Goal: Task Accomplishment & Management: Manage account settings

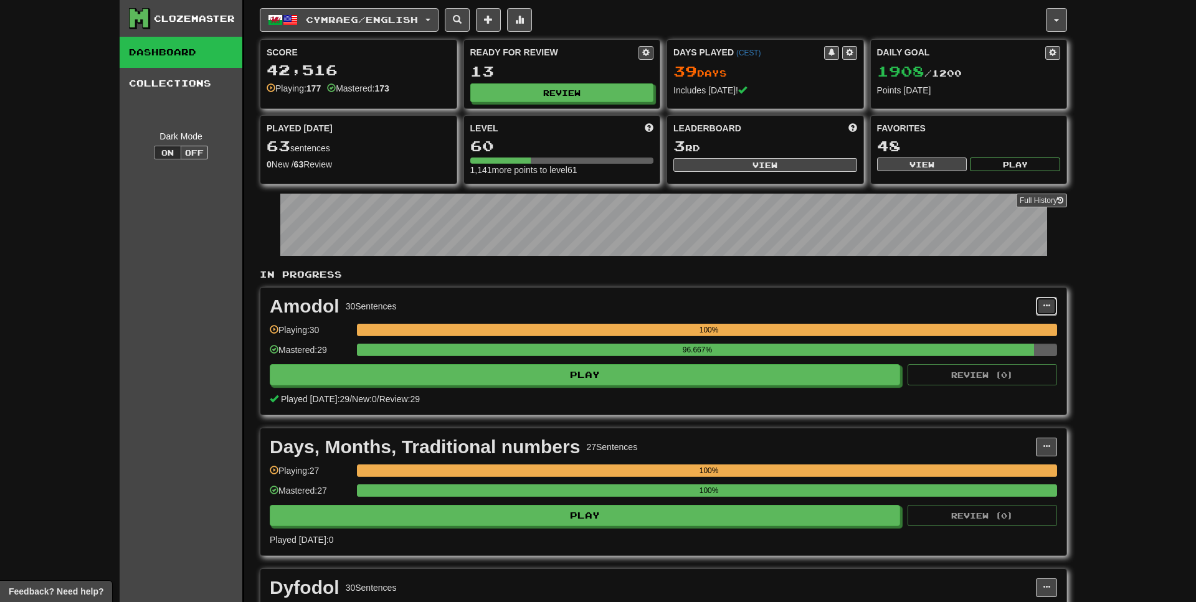
click at [1037, 307] on button at bounding box center [1046, 306] width 21 height 19
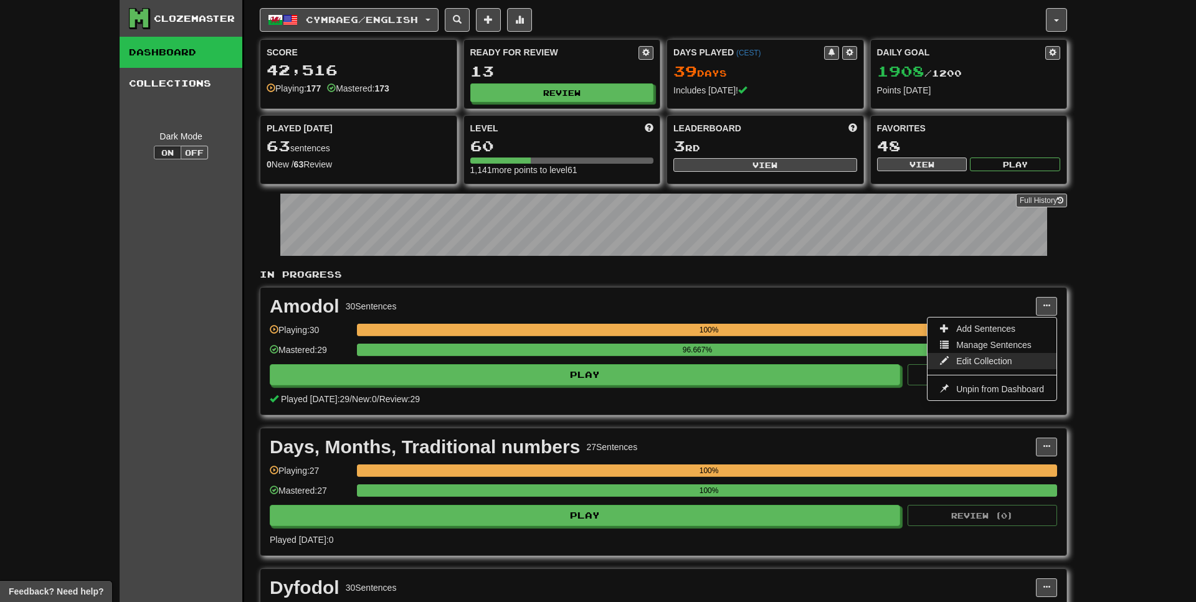
click at [988, 356] on link "Edit Collection" at bounding box center [991, 361] width 129 height 16
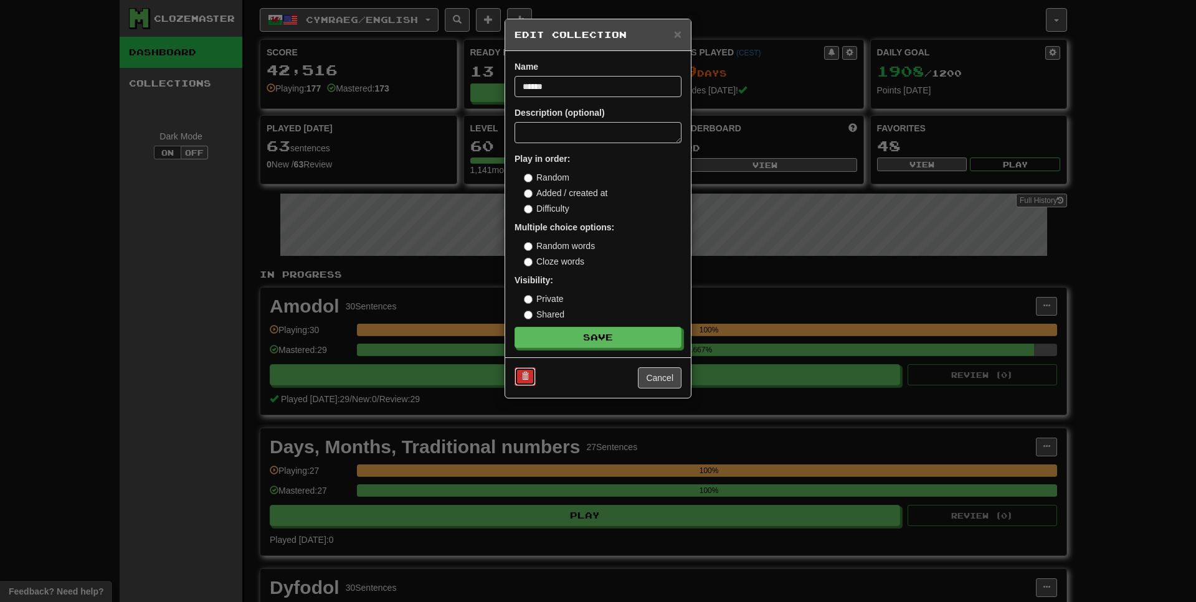
click at [532, 374] on button at bounding box center [524, 376] width 21 height 19
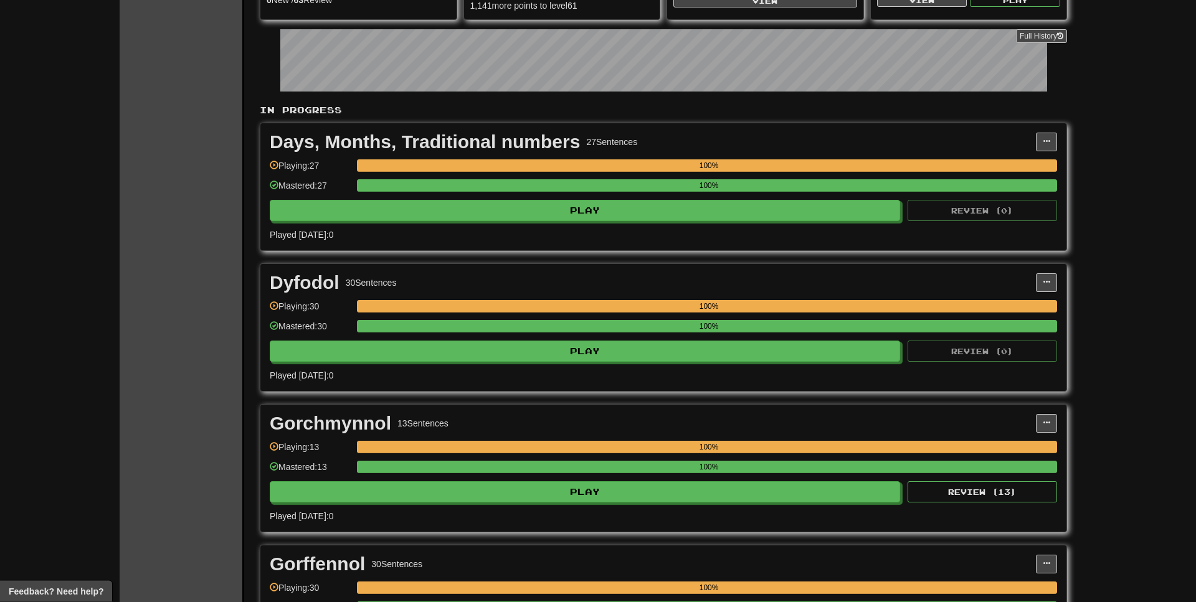
scroll to position [191, 0]
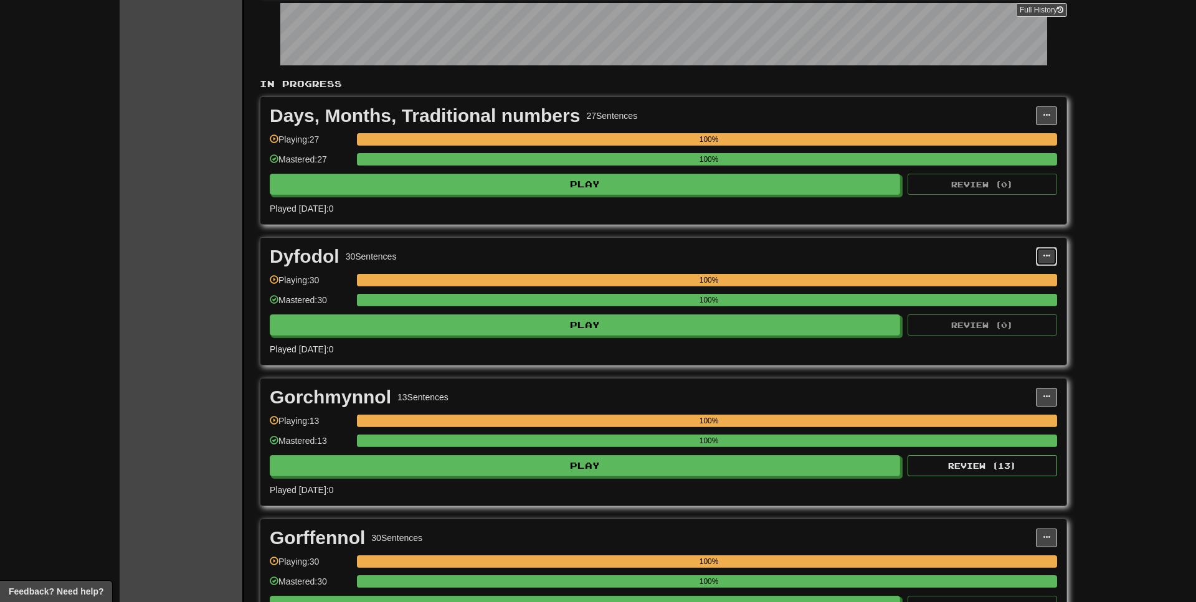
click at [1044, 257] on span at bounding box center [1046, 255] width 7 height 7
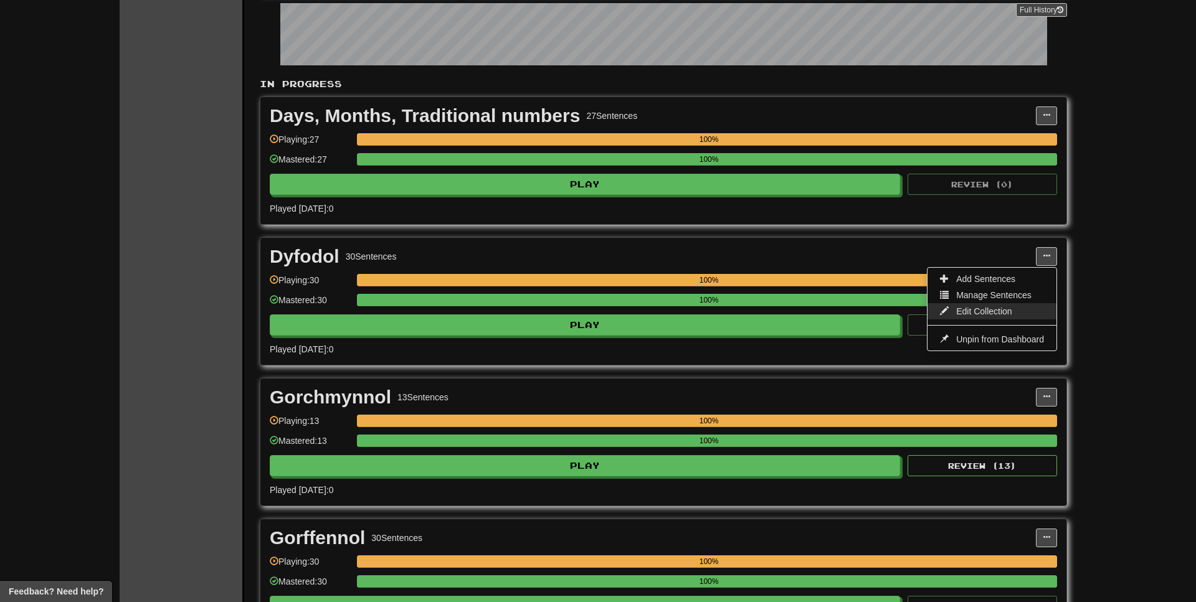
click at [957, 318] on link "Edit Collection" at bounding box center [991, 311] width 129 height 16
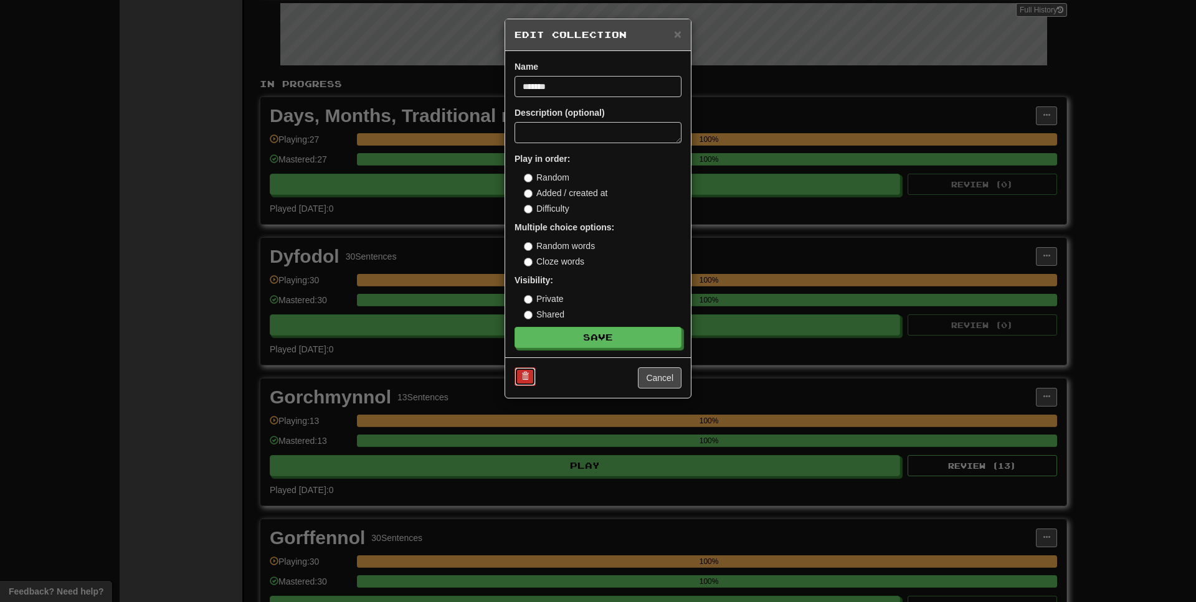
click at [529, 369] on button at bounding box center [524, 376] width 21 height 19
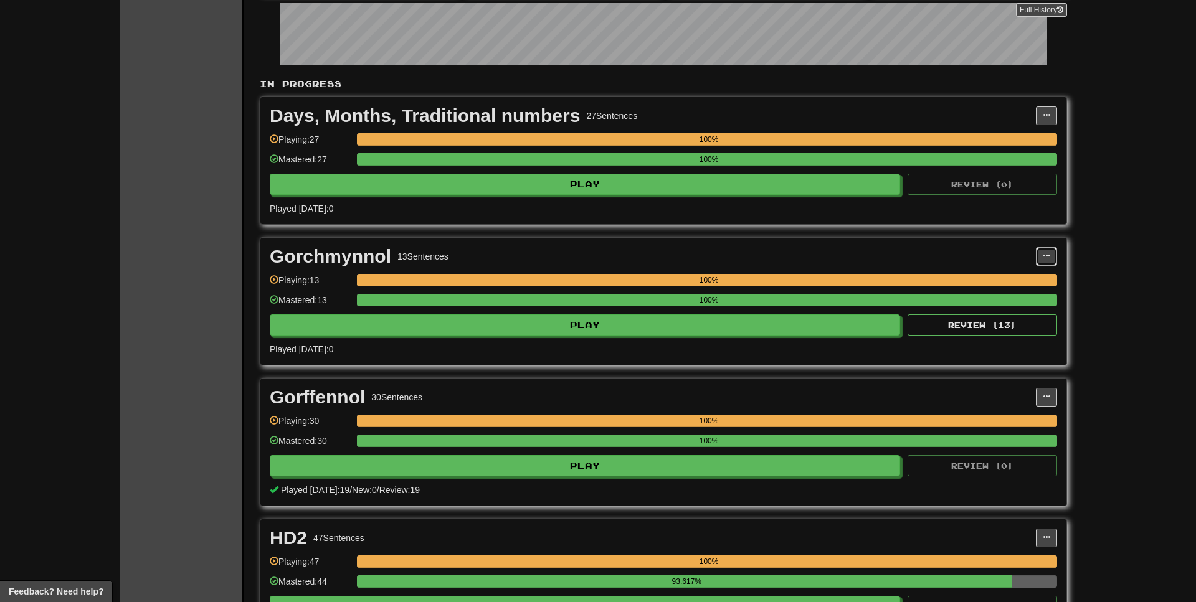
click at [1047, 260] on span at bounding box center [1046, 255] width 7 height 7
click at [958, 315] on span "Edit Collection" at bounding box center [984, 311] width 56 height 10
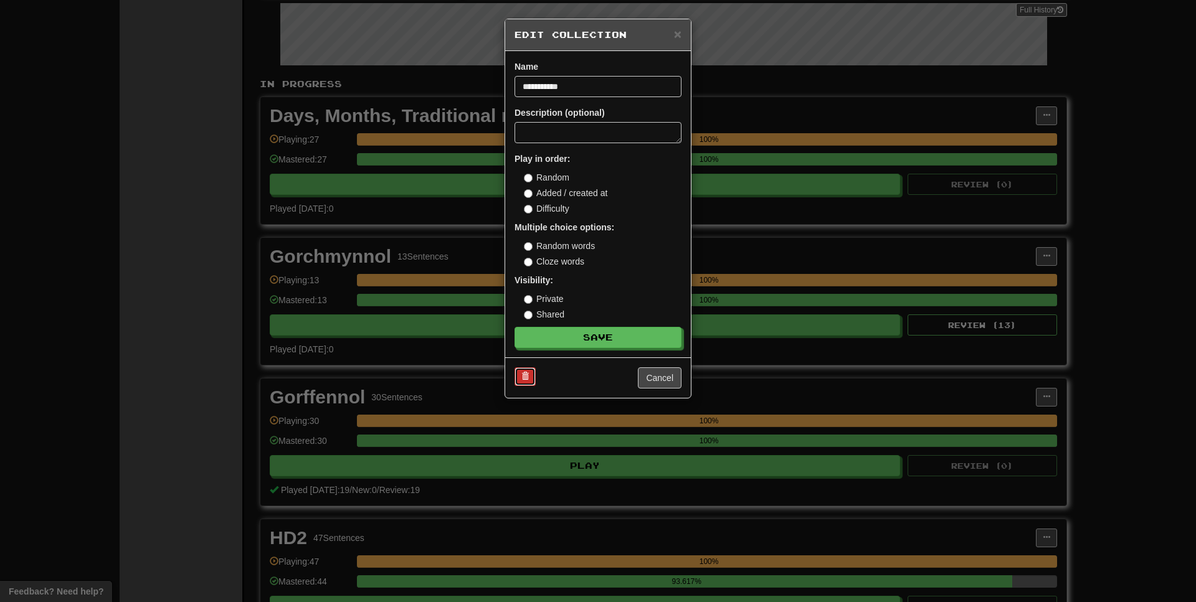
click at [520, 374] on button at bounding box center [524, 376] width 21 height 19
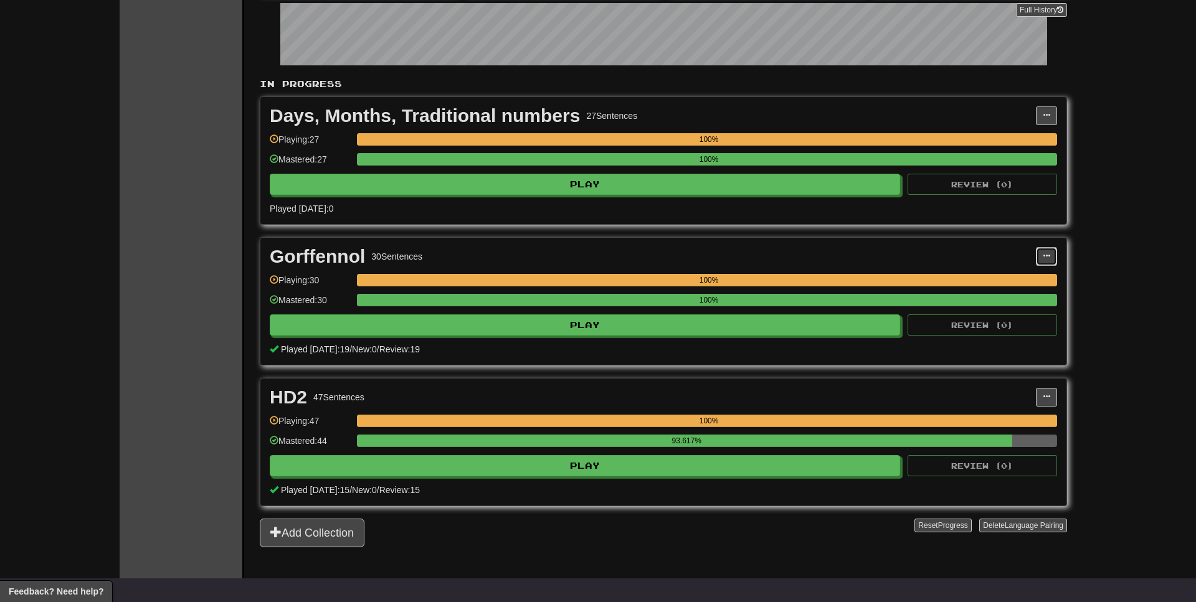
click at [1041, 258] on button at bounding box center [1046, 256] width 21 height 19
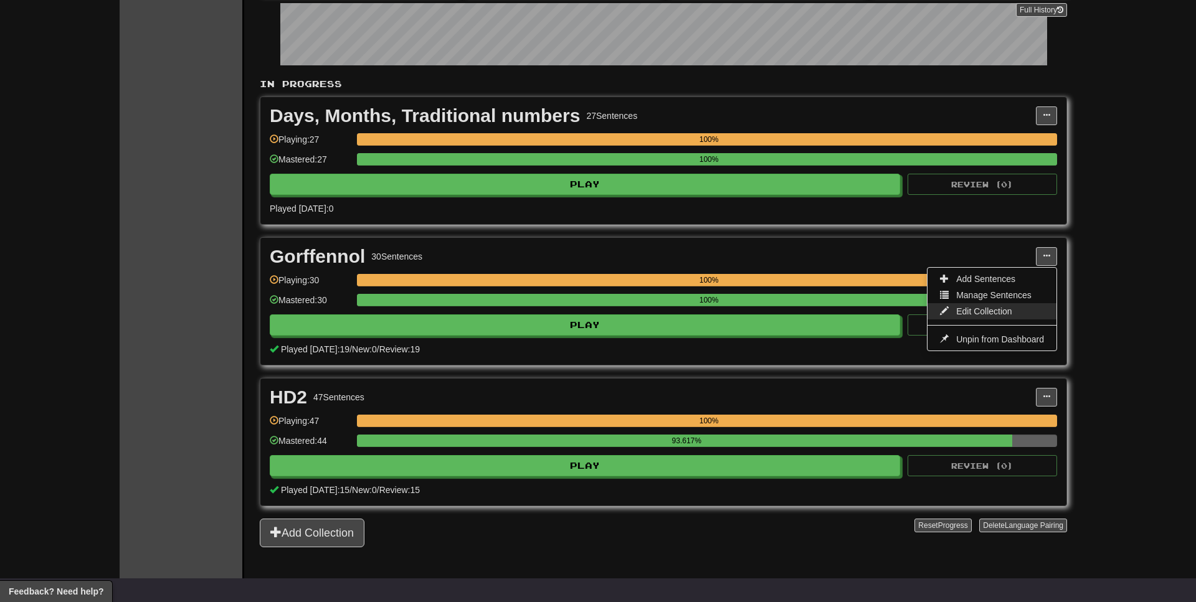
click at [974, 311] on span "Edit Collection" at bounding box center [984, 311] width 56 height 10
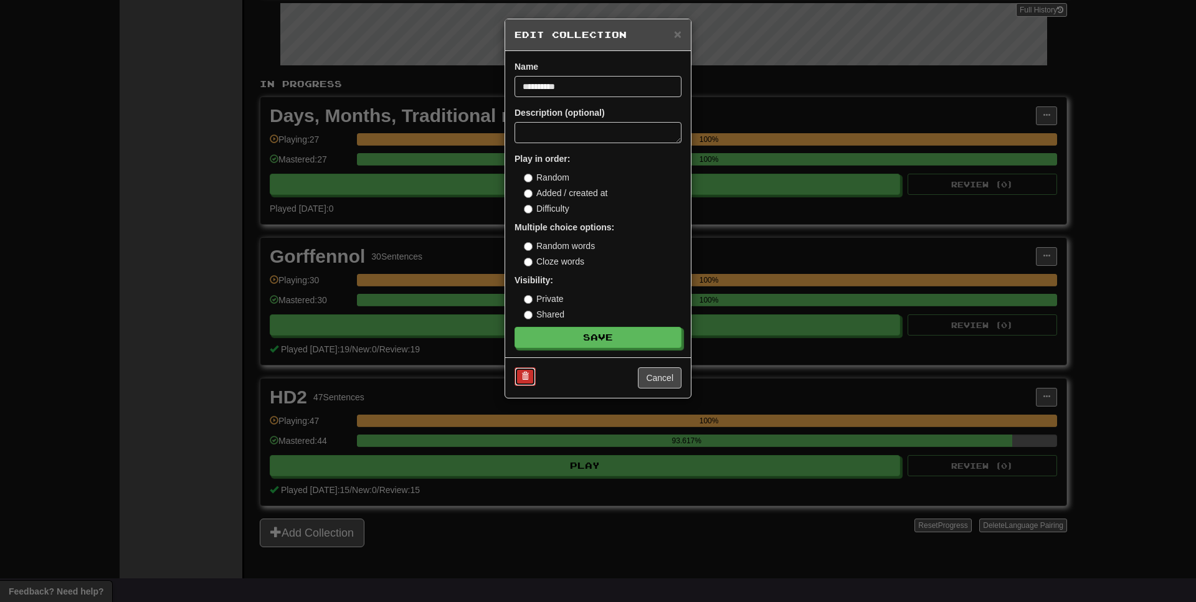
click at [518, 371] on button at bounding box center [524, 376] width 21 height 19
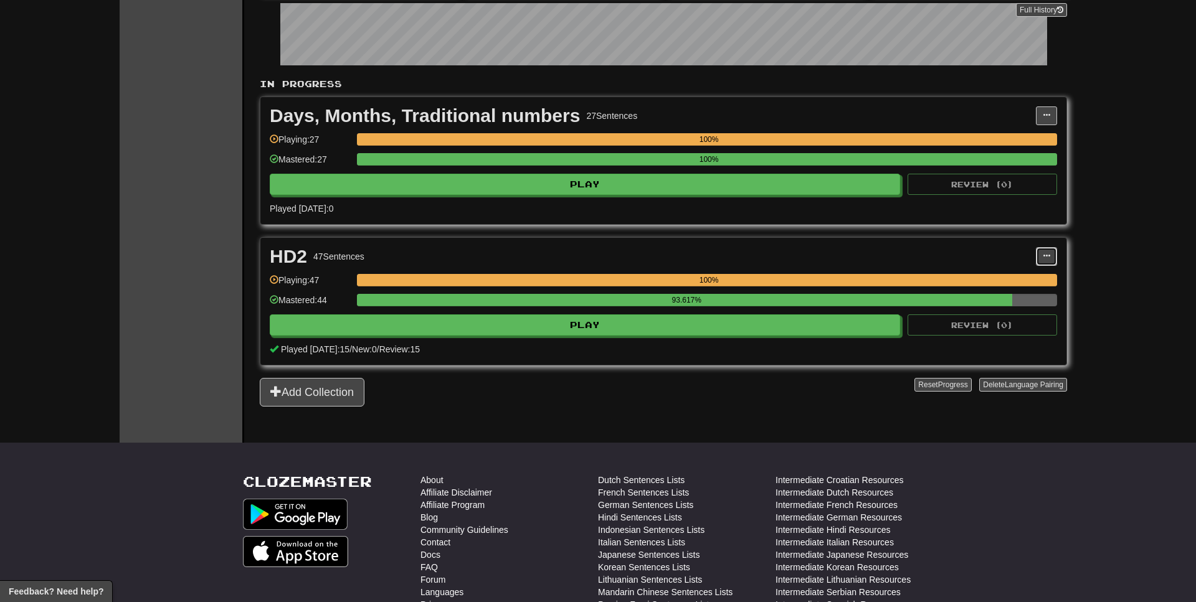
click at [1048, 251] on button at bounding box center [1046, 256] width 21 height 19
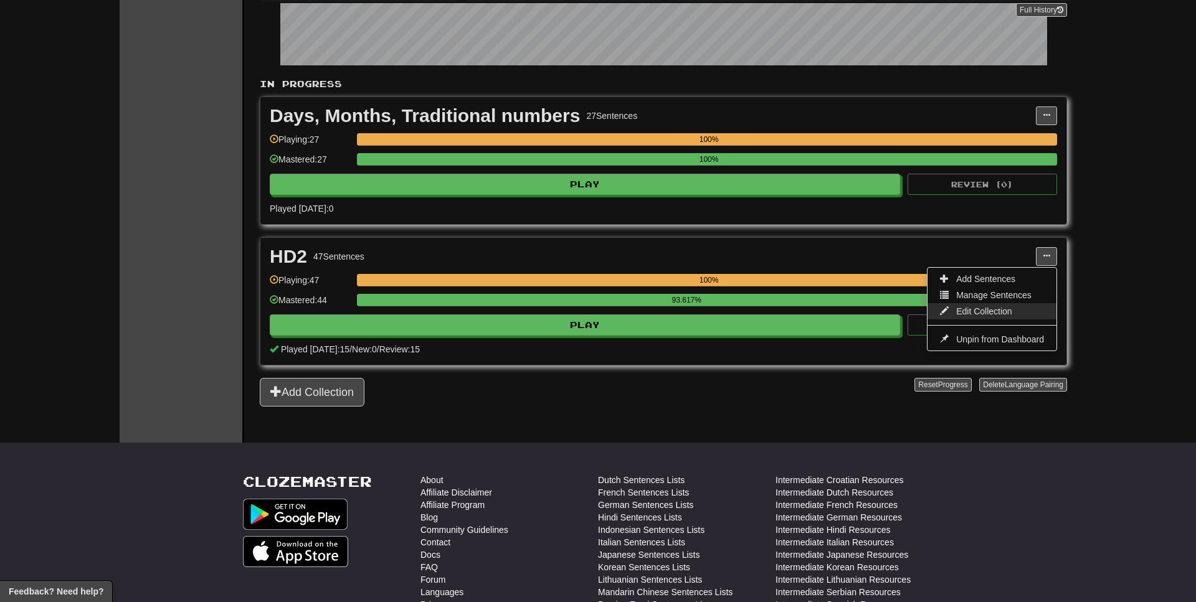
click at [971, 313] on span "Edit Collection" at bounding box center [984, 311] width 56 height 10
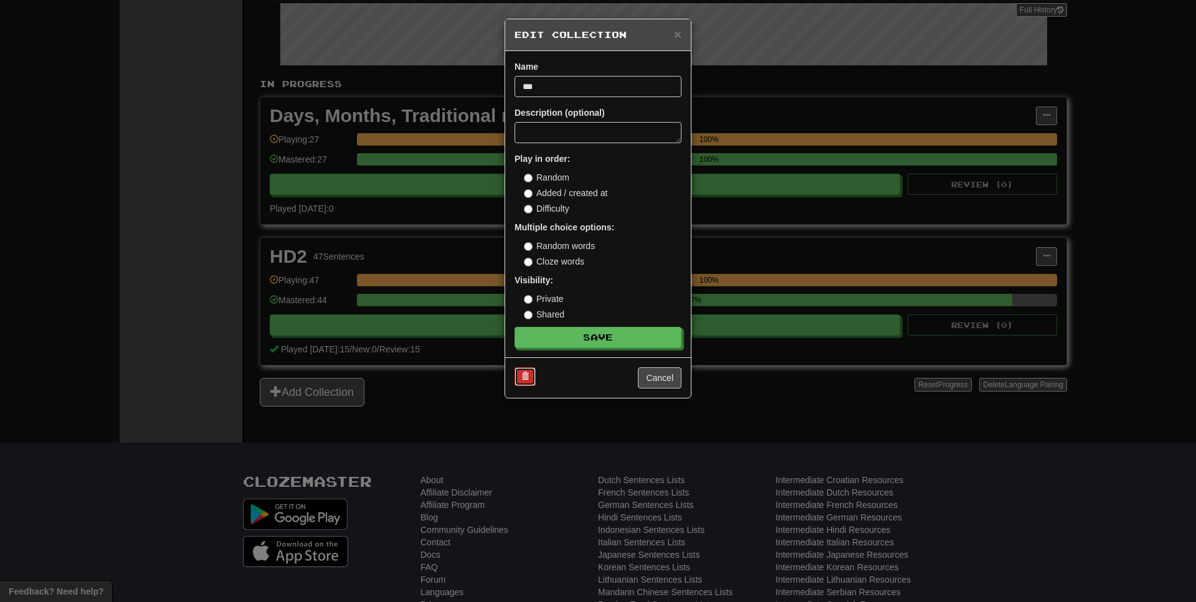
click at [531, 372] on button at bounding box center [524, 376] width 21 height 19
